Goal: Transaction & Acquisition: Purchase product/service

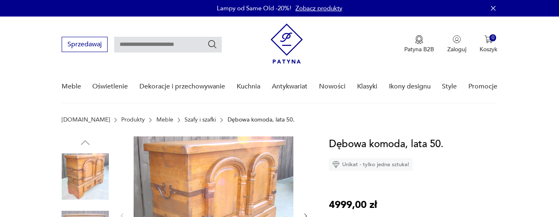
click at [227, 186] on img at bounding box center [214, 215] width 160 height 158
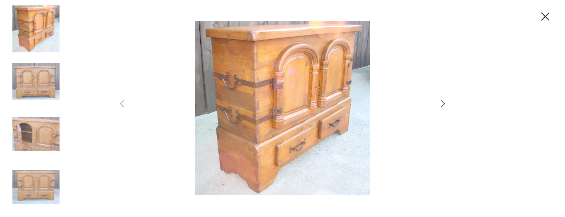
click at [442, 103] on icon "button" at bounding box center [443, 104] width 10 height 10
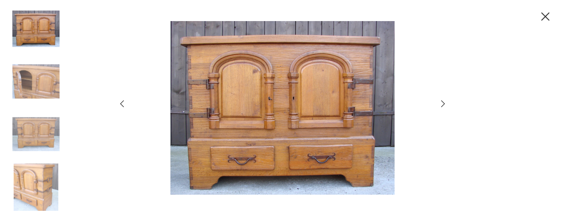
click at [442, 103] on icon "button" at bounding box center [443, 104] width 10 height 10
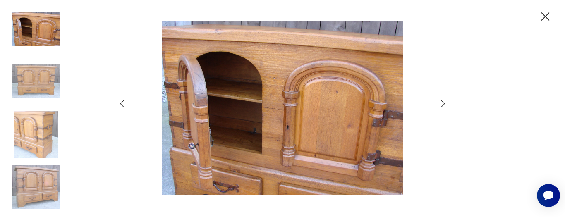
click at [442, 103] on icon "button" at bounding box center [443, 104] width 10 height 10
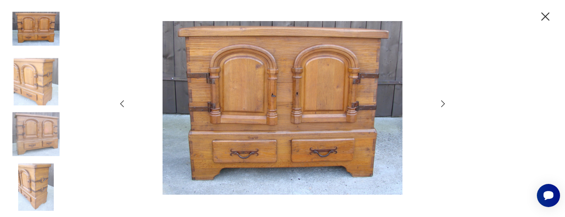
click at [442, 103] on icon "button" at bounding box center [443, 104] width 10 height 10
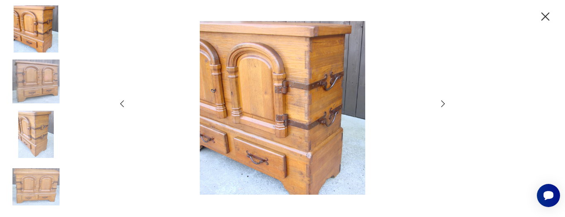
click at [442, 103] on icon "button" at bounding box center [443, 104] width 10 height 10
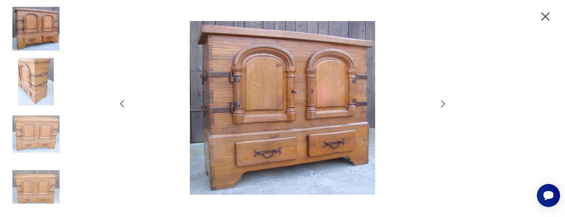
click at [442, 103] on icon "button" at bounding box center [443, 104] width 10 height 10
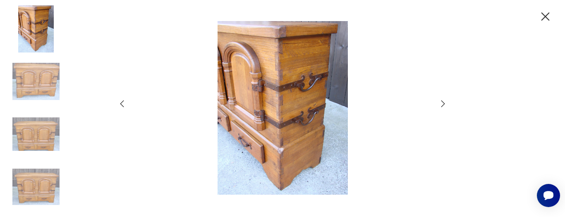
click at [442, 103] on icon "button" at bounding box center [443, 104] width 10 height 10
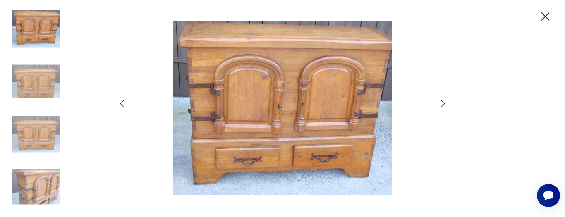
click at [442, 103] on icon "button" at bounding box center [443, 104] width 10 height 10
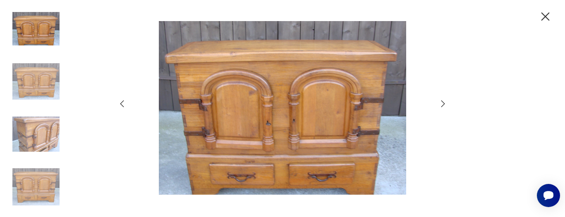
click at [442, 103] on icon "button" at bounding box center [443, 104] width 10 height 10
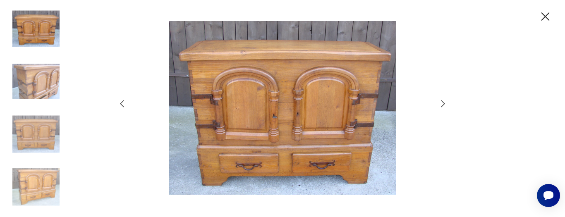
click at [442, 103] on icon "button" at bounding box center [443, 104] width 10 height 10
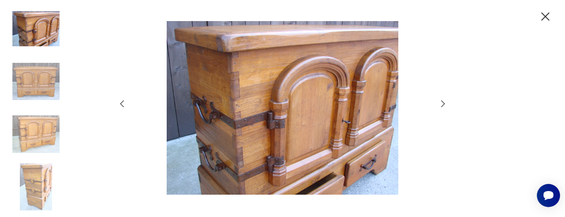
click at [442, 103] on icon "button" at bounding box center [443, 104] width 10 height 10
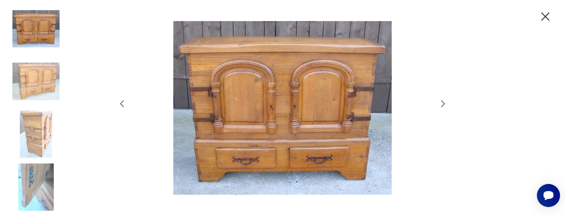
click at [442, 103] on icon "button" at bounding box center [443, 104] width 10 height 10
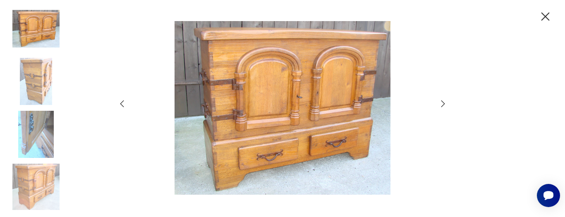
click at [542, 12] on icon "button" at bounding box center [545, 17] width 14 height 14
